Goal: Task Accomplishment & Management: Manage account settings

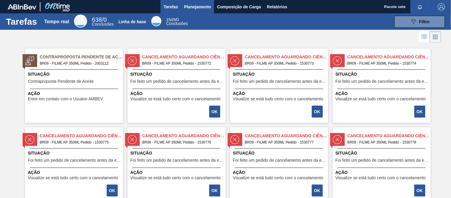
click at [189, 7] on font "Planejamento" at bounding box center [197, 6] width 27 height 5
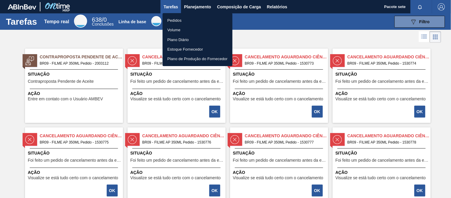
click at [173, 23] on font "Pedidos" at bounding box center [174, 20] width 14 height 6
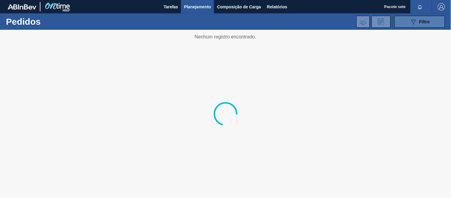
click at [409, 25] on button "089F7B8B-B2A5-4AFE-B5C0-19BA573D28AC Filtro" at bounding box center [420, 22] width 51 height 12
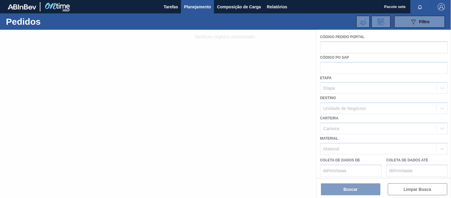
click at [373, 46] on div at bounding box center [225, 114] width 451 height 168
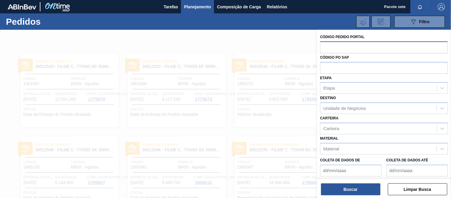
drag, startPoint x: 338, startPoint y: 46, endPoint x: 346, endPoint y: 47, distance: 8.6
click at [340, 46] on input "text" at bounding box center [384, 46] width 128 height 11
type input "2006643"
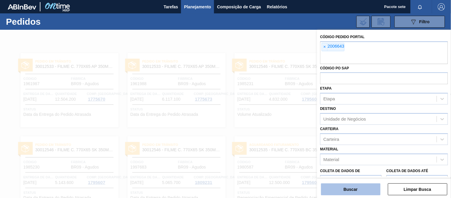
click at [351, 191] on font "Buscar" at bounding box center [351, 189] width 14 height 5
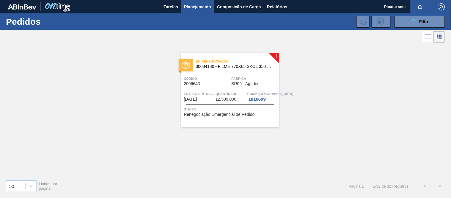
click at [212, 74] on div "Em renegociação 30034180 - FILME 770X65 SKOL 350 MP C12 Código 2006643 Fábrica …" at bounding box center [230, 90] width 98 height 74
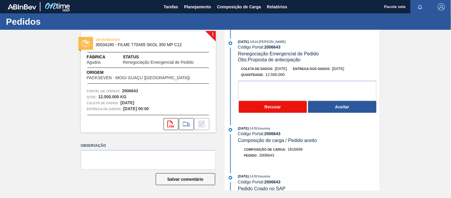
click at [264, 107] on button "Recusar" at bounding box center [273, 107] width 68 height 12
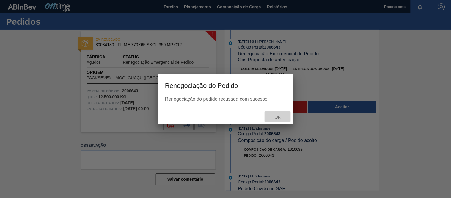
click at [277, 117] on font "OK" at bounding box center [278, 116] width 6 height 5
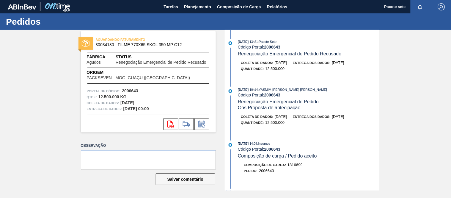
click at [277, 43] on font "Pacote Sete" at bounding box center [268, 42] width 18 height 4
click at [274, 48] on font "2006643" at bounding box center [272, 47] width 16 height 5
copy font "2006643"
click at [194, 5] on font "Planejamento" at bounding box center [197, 6] width 27 height 5
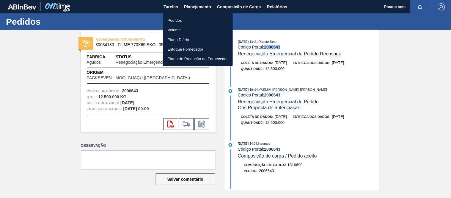
click at [178, 16] on li "Pedidos" at bounding box center [198, 20] width 70 height 10
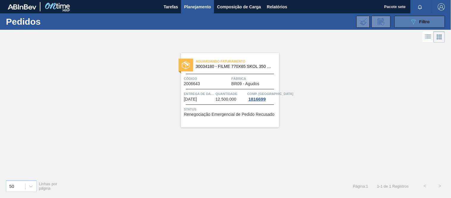
click at [412, 20] on icon at bounding box center [414, 21] width 4 height 5
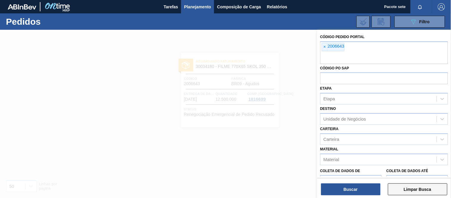
click at [407, 191] on font "Limpar Busca" at bounding box center [418, 189] width 28 height 5
